Goal: Task Accomplishment & Management: Use online tool/utility

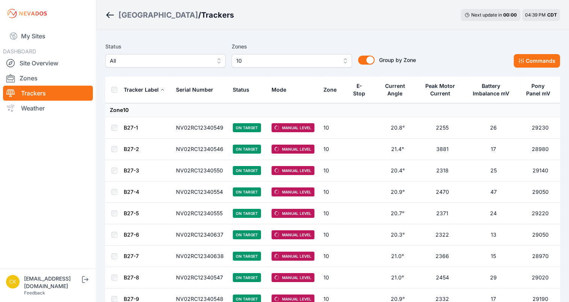
click at [287, 58] on span "10" at bounding box center [286, 60] width 101 height 9
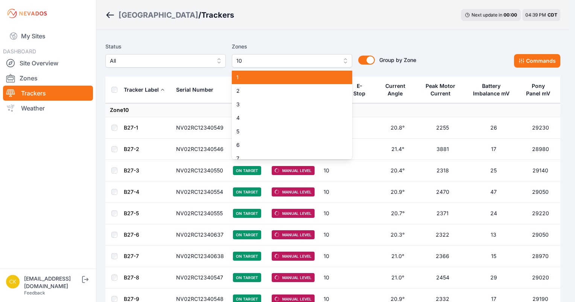
click at [260, 75] on span "1" at bounding box center [287, 78] width 102 height 8
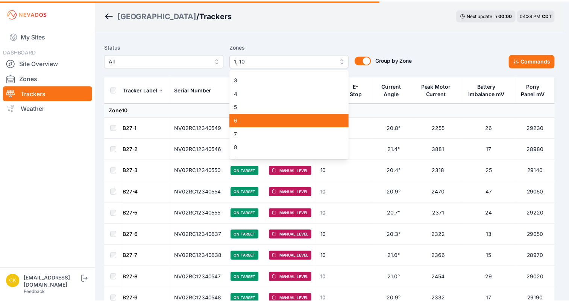
scroll to position [38, 0]
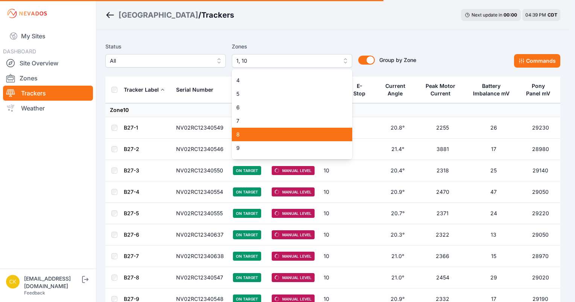
click at [264, 133] on span "8" at bounding box center [287, 135] width 102 height 8
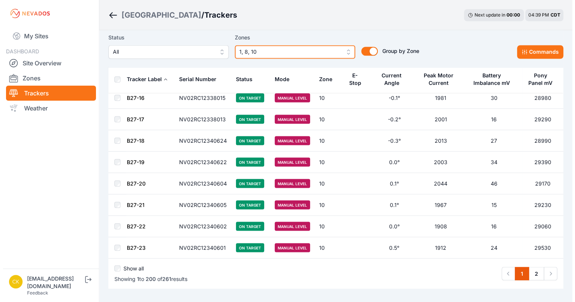
scroll to position [4200, 0]
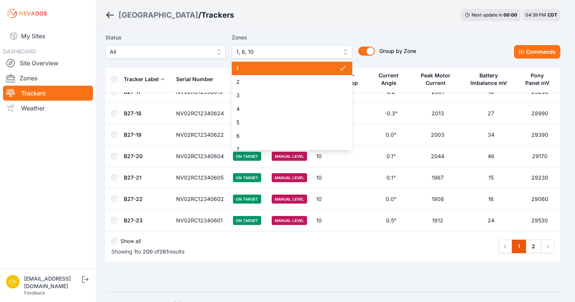
click at [285, 52] on span "1, 8, 10" at bounding box center [286, 51] width 101 height 9
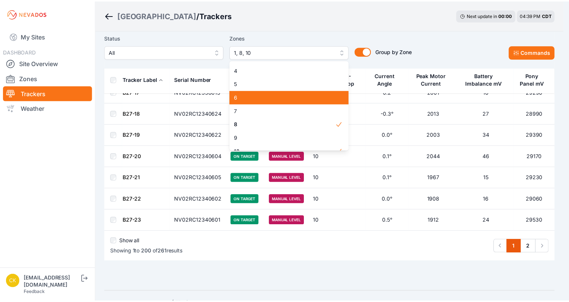
scroll to position [75, 0]
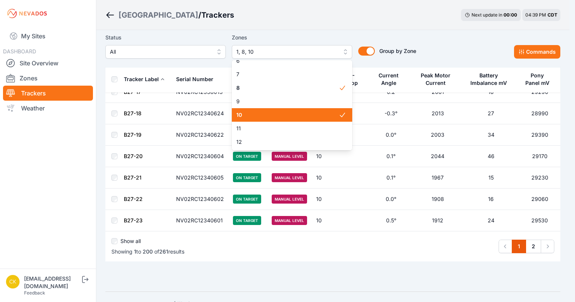
click at [280, 115] on span "10" at bounding box center [287, 115] width 102 height 8
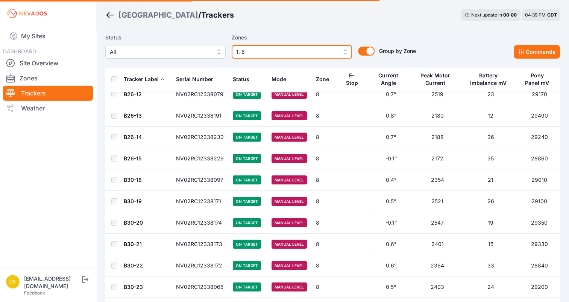
scroll to position [2658, 0]
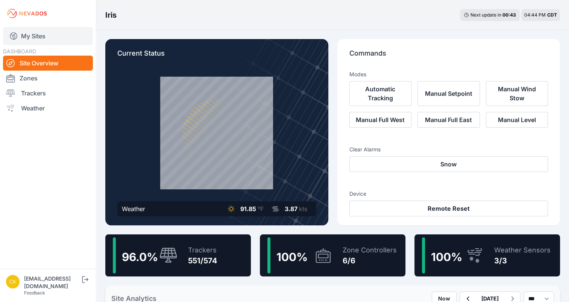
click at [57, 40] on link "My Sites" at bounding box center [48, 36] width 90 height 18
click at [48, 39] on link "My Sites" at bounding box center [48, 36] width 90 height 18
click at [36, 39] on link "My Sites" at bounding box center [48, 36] width 90 height 18
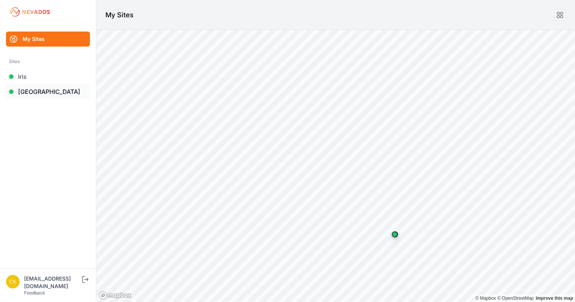
click at [65, 93] on link "[GEOGRAPHIC_DATA]" at bounding box center [48, 91] width 84 height 15
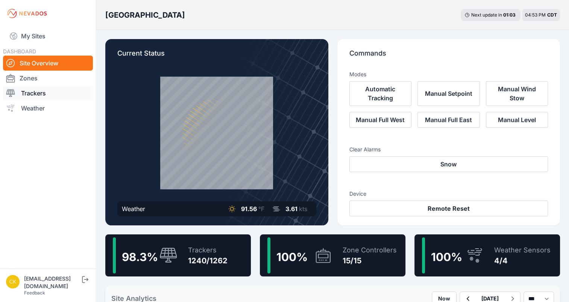
click at [60, 98] on link "Trackers" at bounding box center [48, 93] width 90 height 15
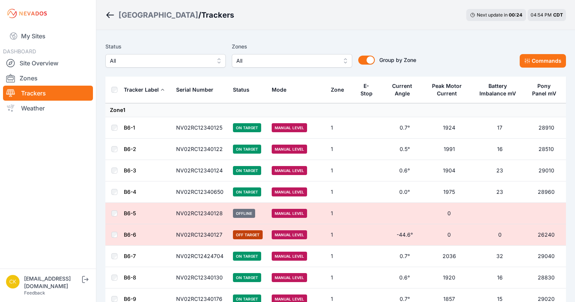
click at [320, 62] on span "All" at bounding box center [286, 60] width 101 height 9
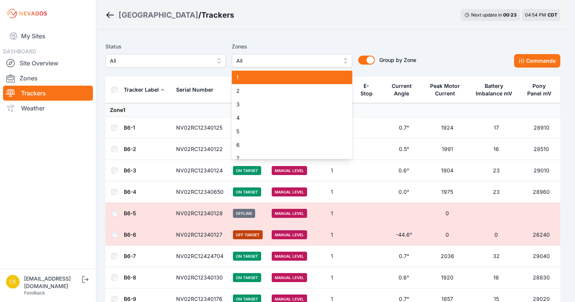
click at [299, 84] on div "1" at bounding box center [292, 78] width 120 height 14
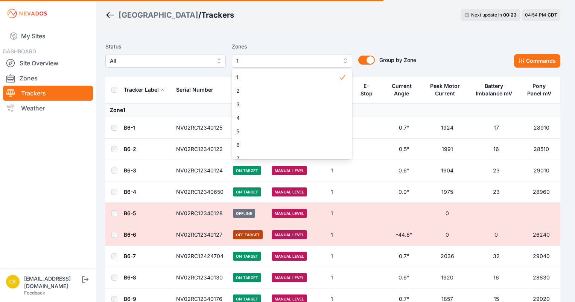
click at [399, 46] on div "Status All Zones 1 1 2 3 4 5 6 7 8 9 10 11 12 13 14 15 Group by Zone Group by Z…" at bounding box center [260, 55] width 311 height 26
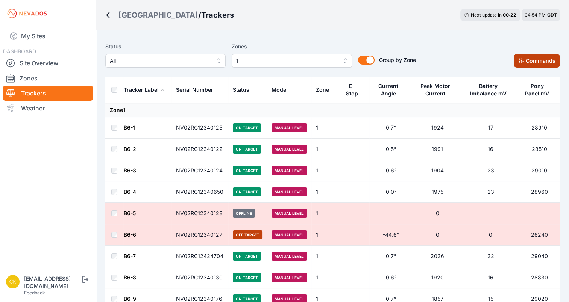
click at [526, 58] on button "Commands" at bounding box center [537, 61] width 46 height 14
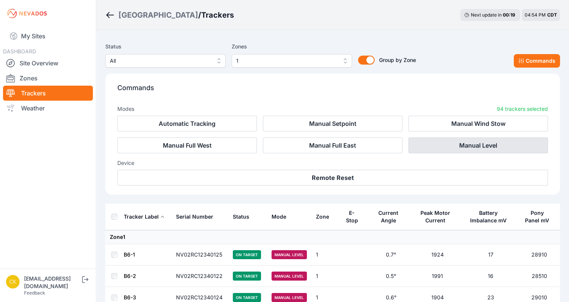
click at [480, 147] on button "Manual Level" at bounding box center [477, 146] width 139 height 16
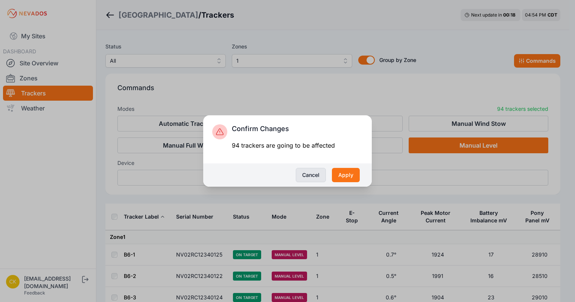
click at [308, 176] on button "Cancel" at bounding box center [311, 175] width 30 height 14
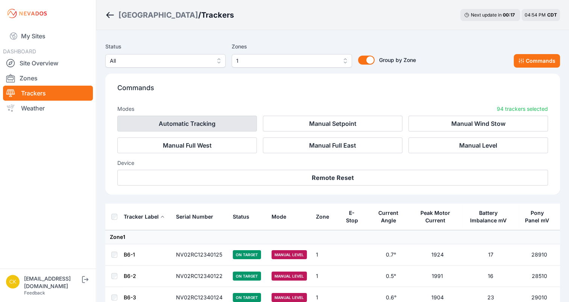
click at [213, 124] on button "Automatic Tracking" at bounding box center [186, 124] width 139 height 16
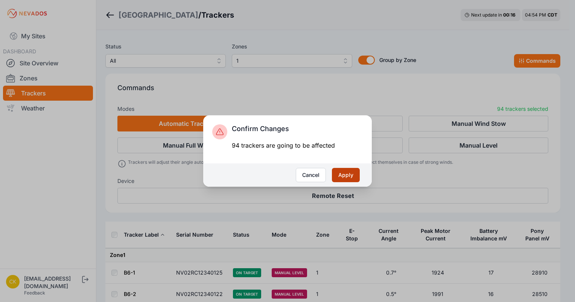
click at [348, 175] on button "Apply" at bounding box center [346, 175] width 28 height 14
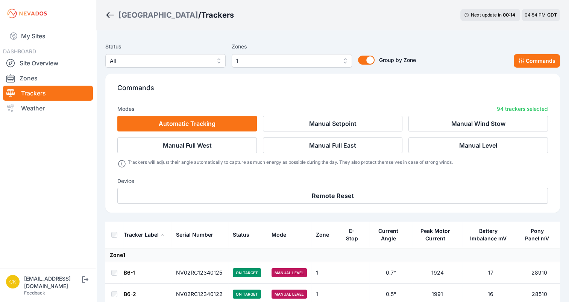
click at [449, 56] on div "Status All Zones 1 Group by Zone Group by Zone Commands" at bounding box center [332, 55] width 455 height 26
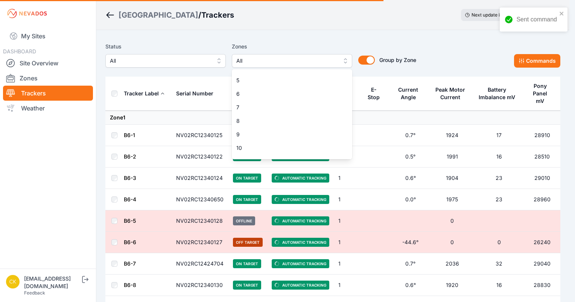
scroll to position [75, 0]
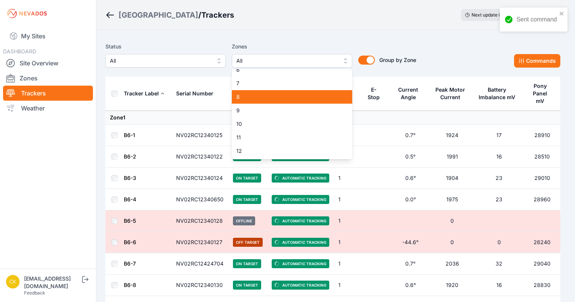
click at [271, 97] on span "8" at bounding box center [287, 97] width 102 height 8
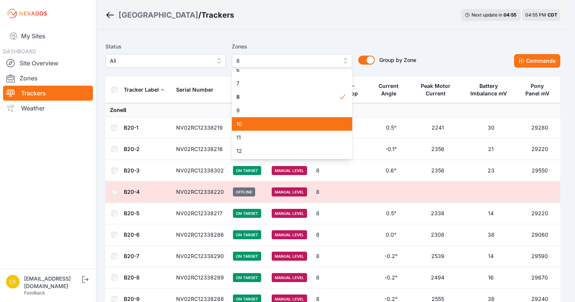
click at [266, 127] on span "10" at bounding box center [287, 124] width 102 height 8
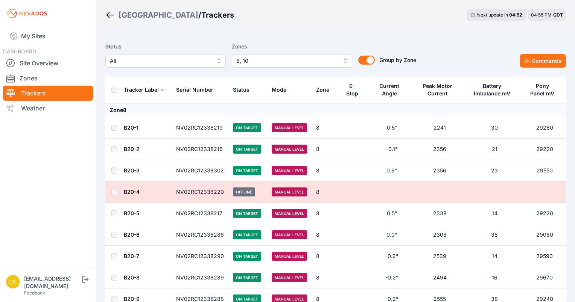
click at [280, 62] on span "8, 10" at bounding box center [286, 60] width 101 height 9
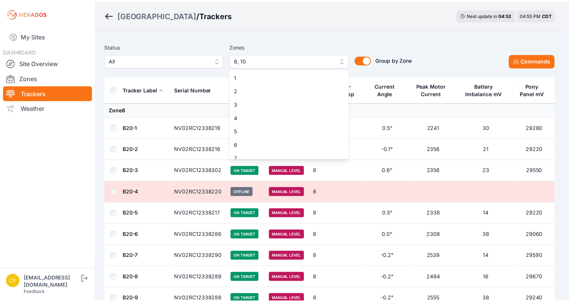
scroll to position [20, 0]
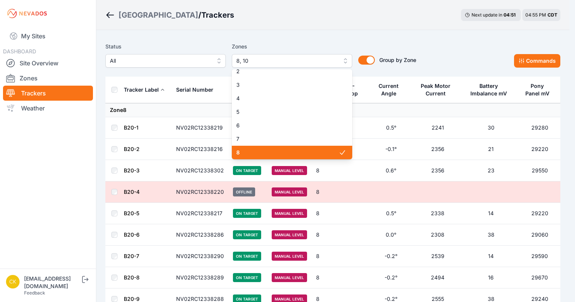
click at [284, 147] on div "8" at bounding box center [292, 153] width 120 height 14
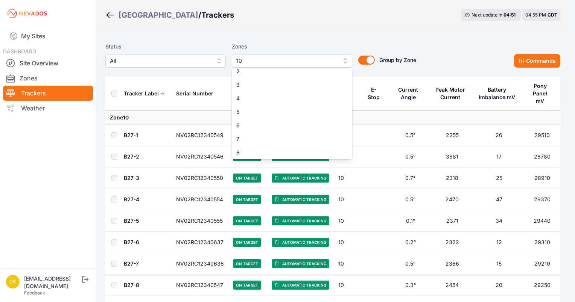
click at [260, 39] on div "Status All Zones 10 1 2 3 4 5 6 7 8 9 10 11 12 13 14 15 Group by Zone Group by …" at bounding box center [332, 58] width 455 height 38
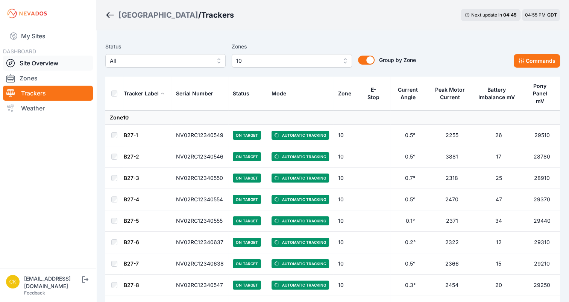
click at [52, 59] on link "Site Overview" at bounding box center [48, 63] width 90 height 15
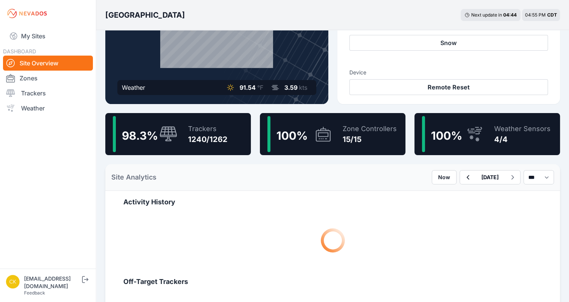
scroll to position [75, 0]
